Goal: Transaction & Acquisition: Subscribe to service/newsletter

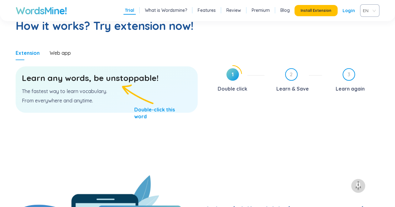
scroll to position [330, 0]
click at [264, 13] on li "Premium" at bounding box center [260, 11] width 21 height 8
click at [258, 7] on li "Premium" at bounding box center [260, 11] width 21 height 8
click at [263, 9] on link "Premium" at bounding box center [260, 10] width 18 height 6
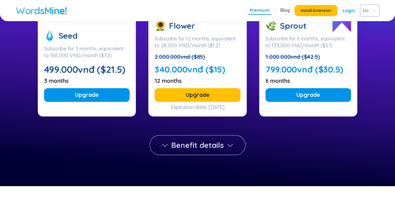
click at [205, 154] on button "Benefit details" at bounding box center [197, 145] width 96 height 20
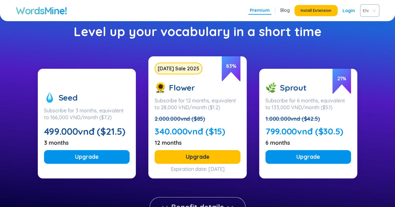
scroll to position [59, 0]
